Goal: Task Accomplishment & Management: Complete application form

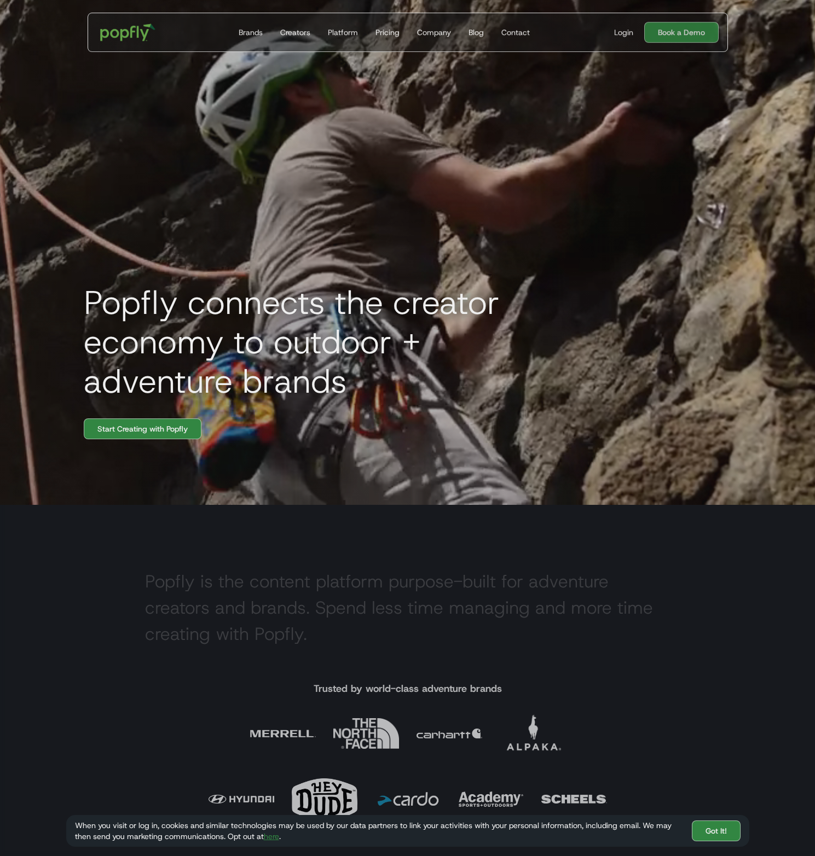
scroll to position [400, 0]
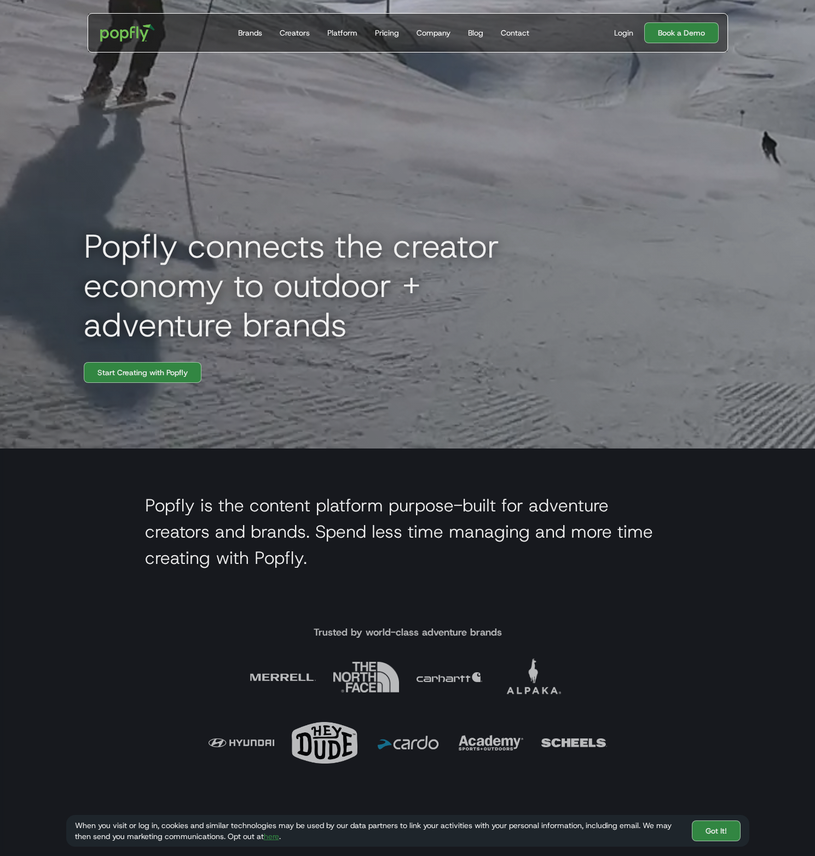
click at [230, 35] on div "Get Started Today Brands Creators Platform Pricing Company Blog Contact" at bounding box center [383, 33] width 317 height 38
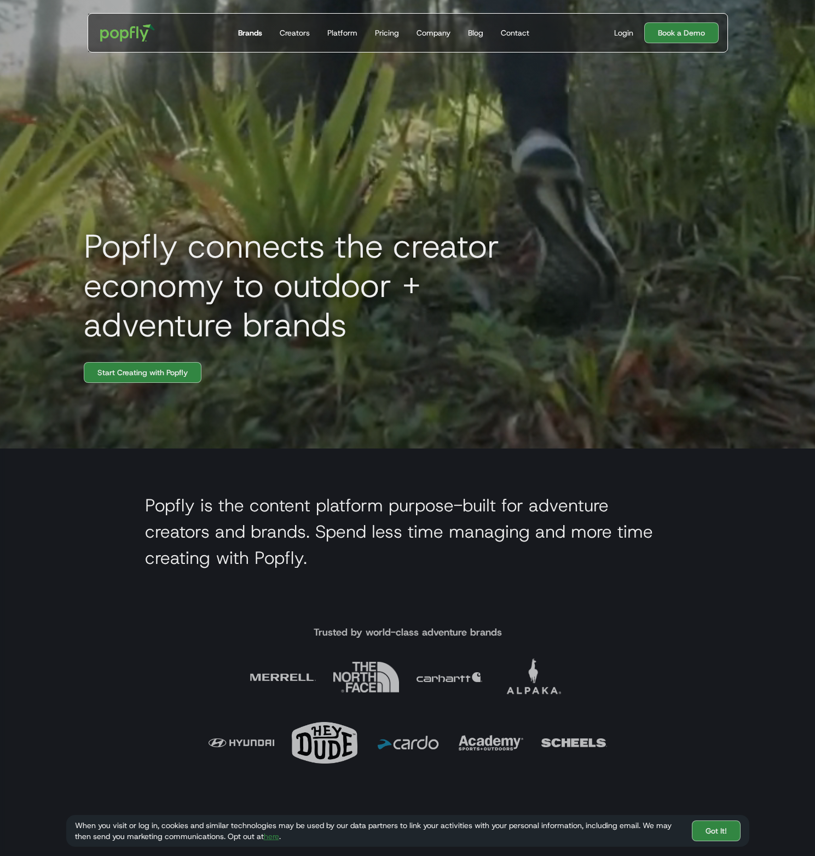
click at [242, 34] on div "Brands" at bounding box center [250, 32] width 24 height 11
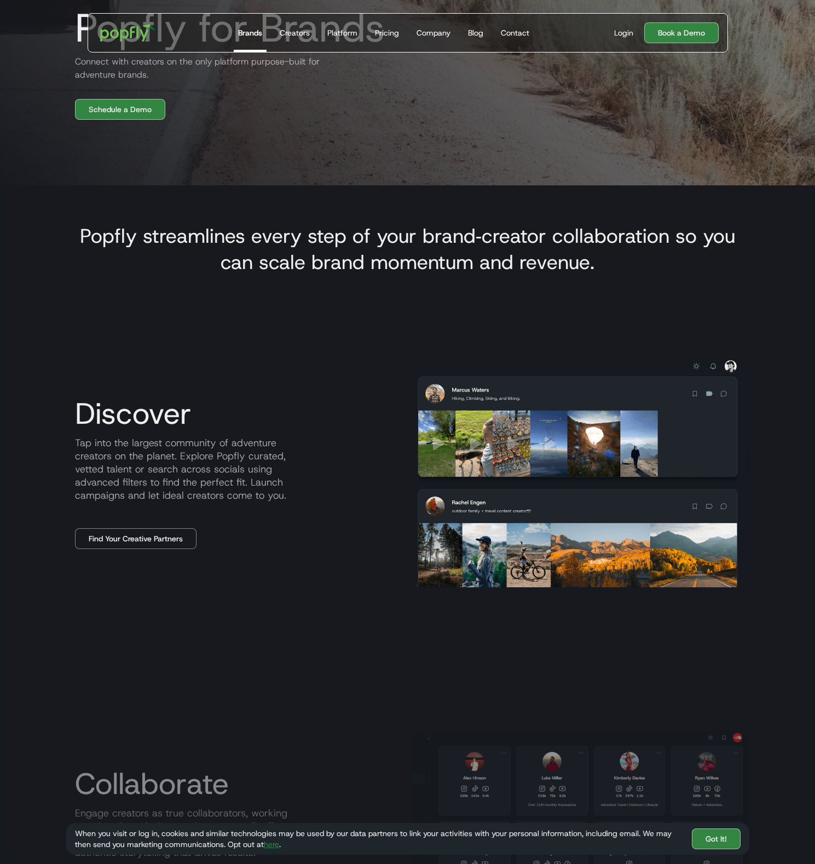
scroll to position [2041, 0]
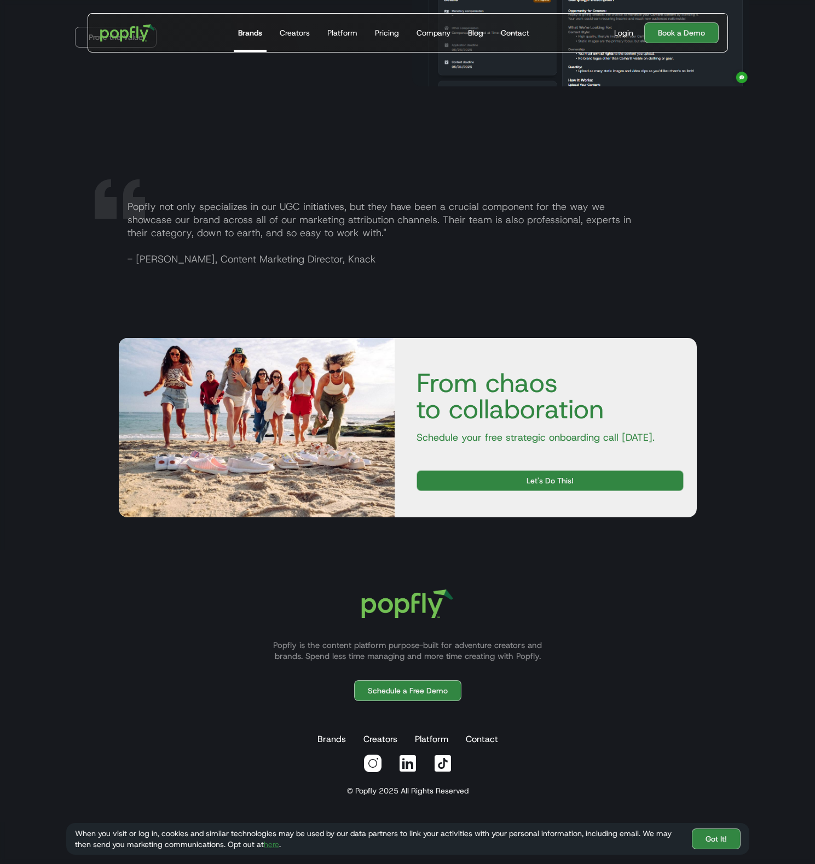
click at [397, 761] on link at bounding box center [407, 764] width 26 height 26
click at [411, 741] on div "Brands Creators Platform Contact" at bounding box center [408, 740] width 198 height 22
click at [431, 739] on link "Platform" at bounding box center [432, 740] width 38 height 22
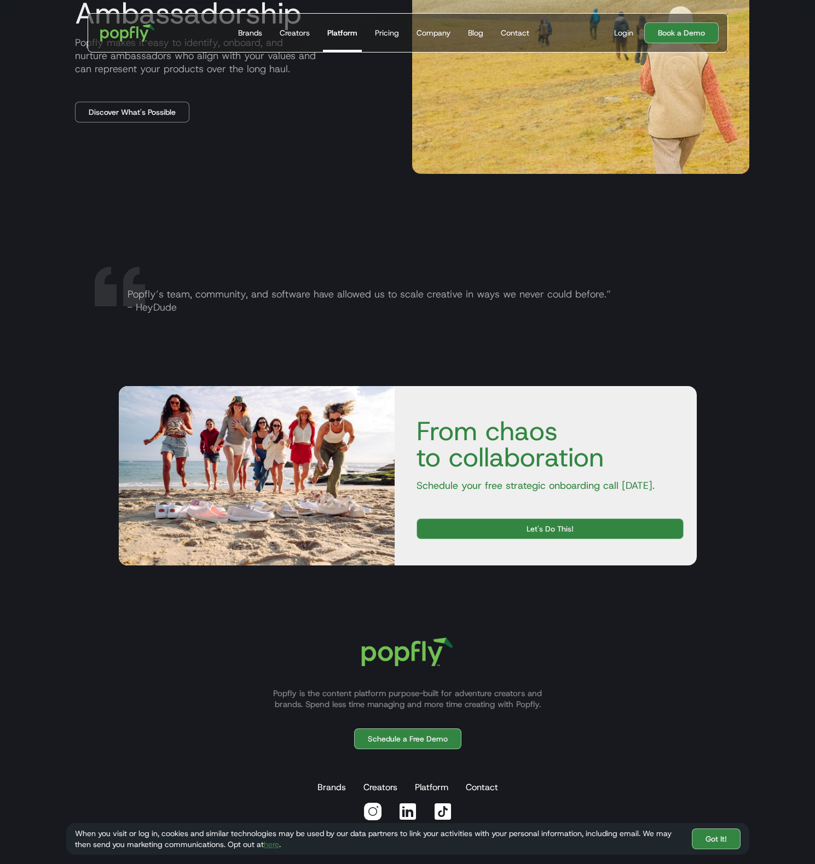
scroll to position [2098, 0]
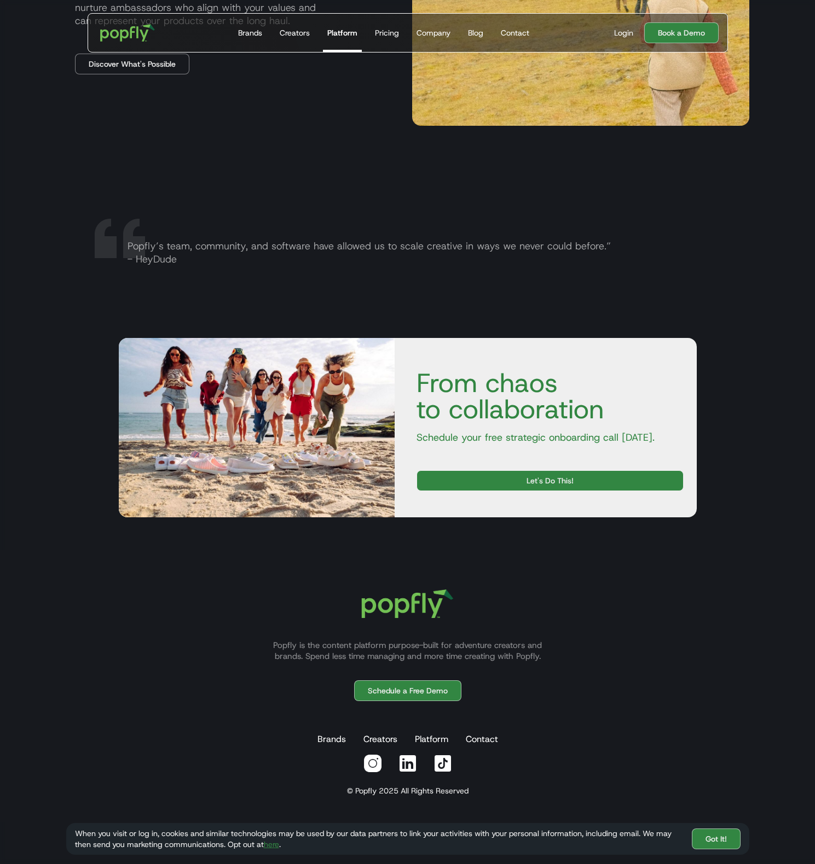
click at [489, 488] on link "Let's Do This!" at bounding box center [549, 480] width 267 height 21
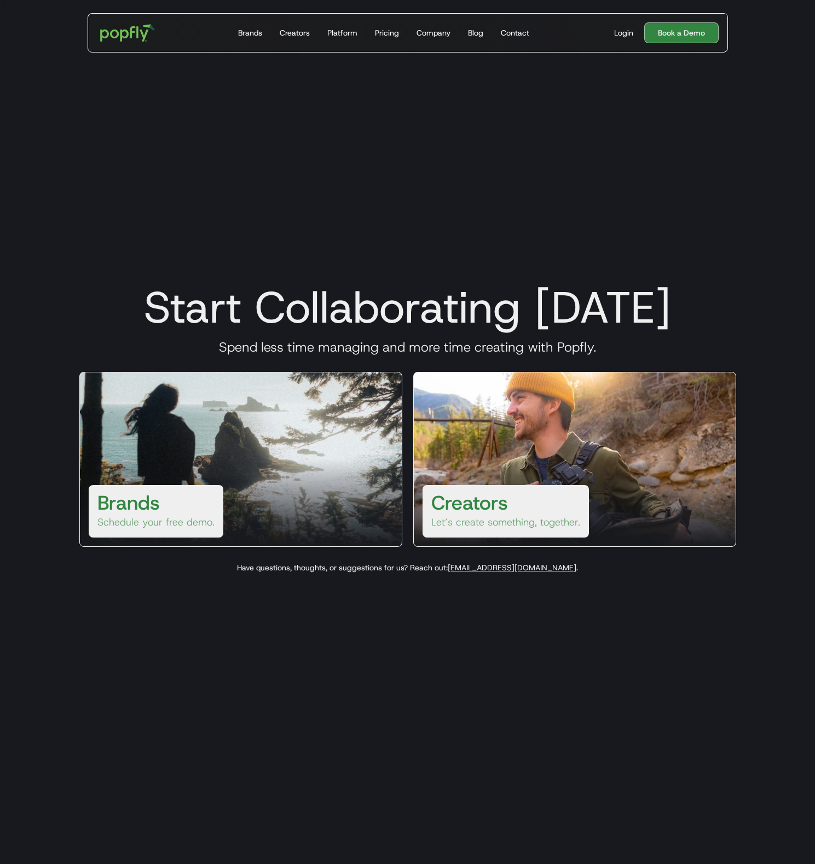
click at [252, 478] on div at bounding box center [241, 503] width 322 height 88
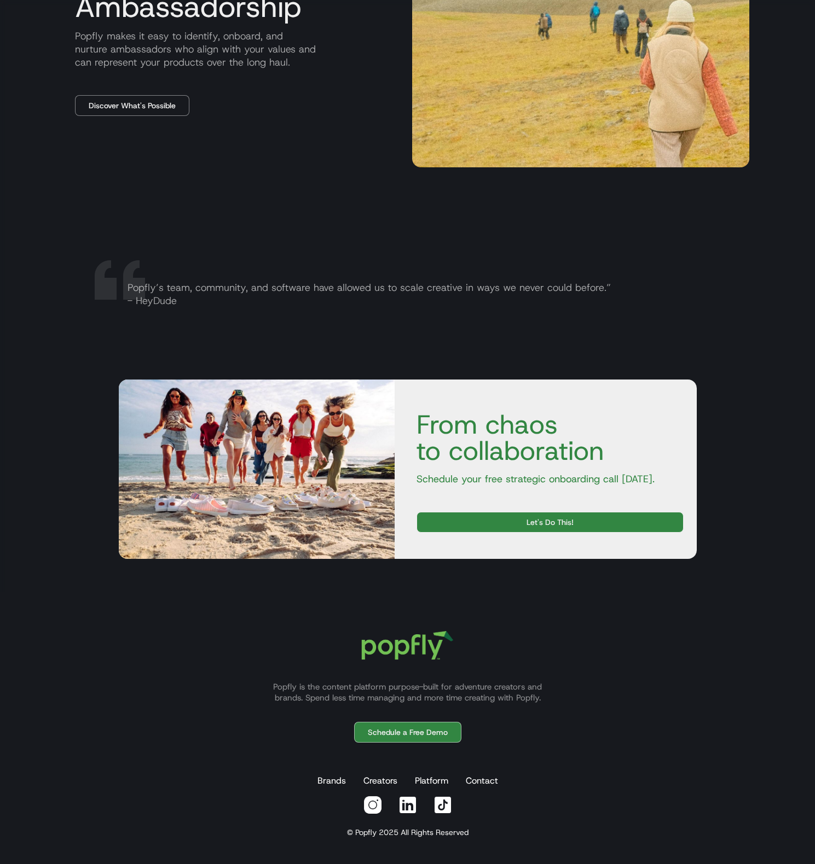
scroll to position [2098, 0]
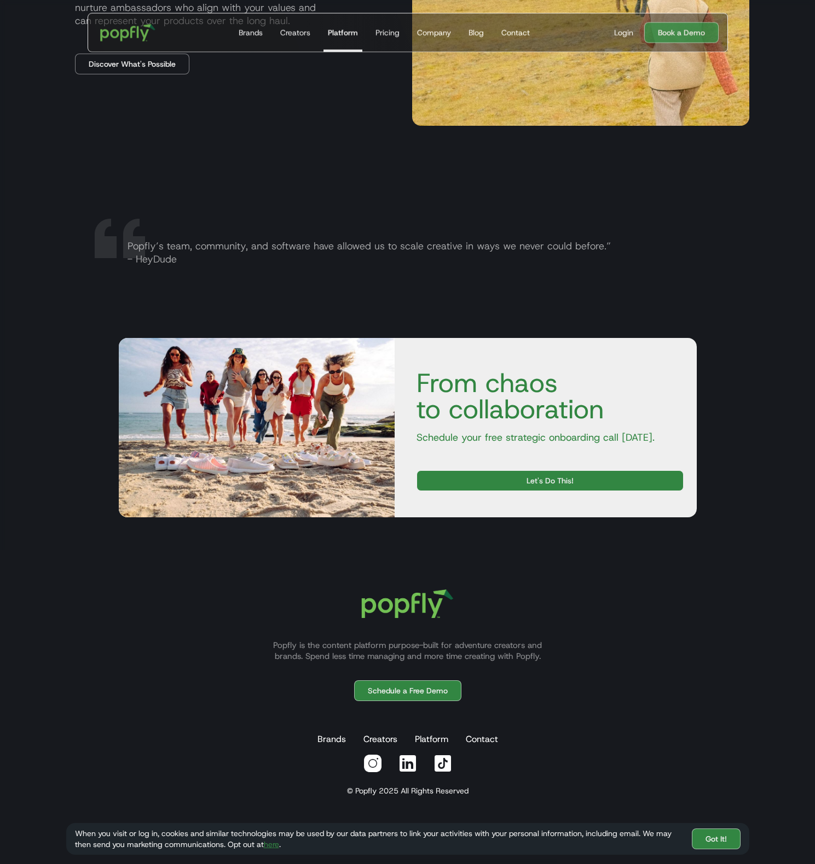
click at [536, 487] on link "Let's Do This!" at bounding box center [549, 480] width 267 height 21
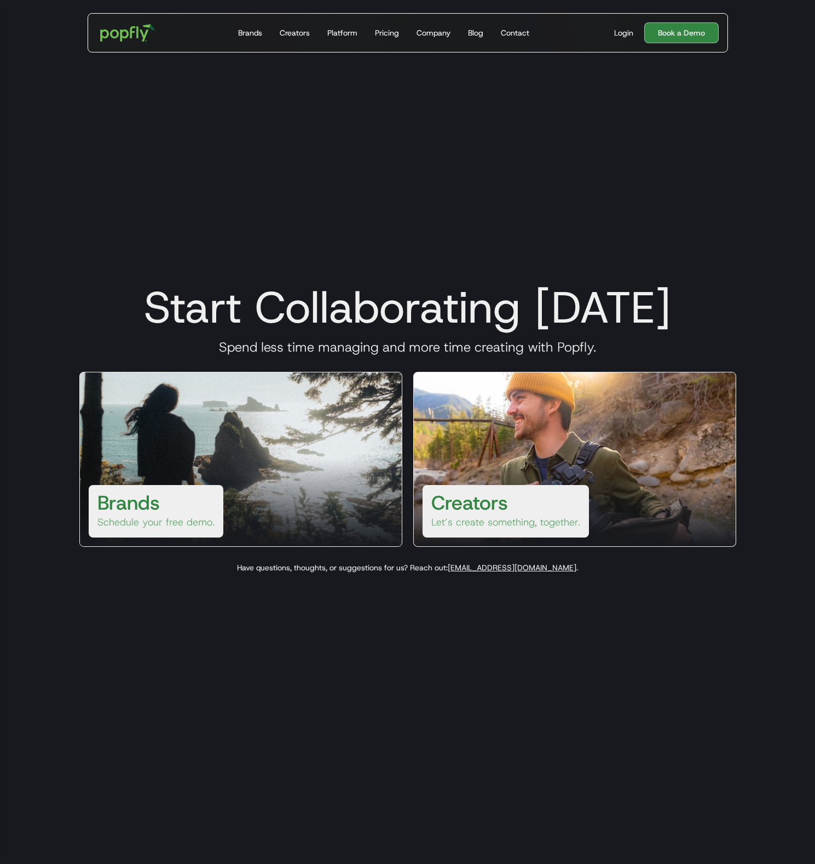
click at [525, 501] on div "Creators Let’s create something, together." at bounding box center [505, 511] width 166 height 53
